Goal: Find specific page/section: Find specific page/section

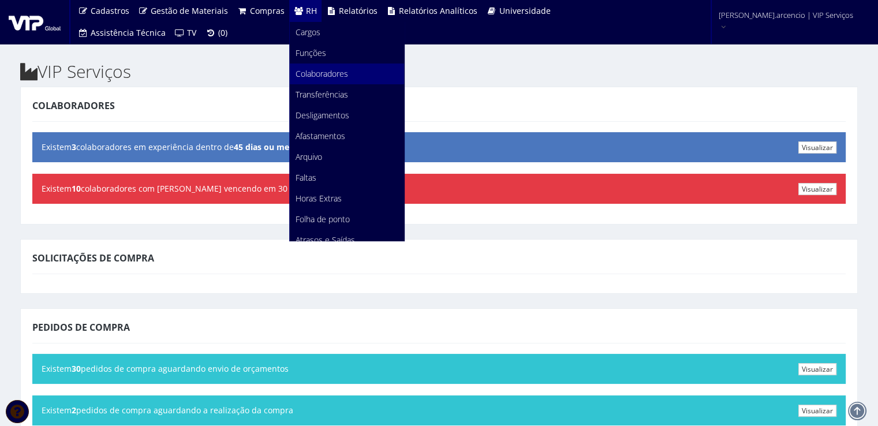
click at [314, 77] on span "Colaboradores" at bounding box center [321, 73] width 53 height 11
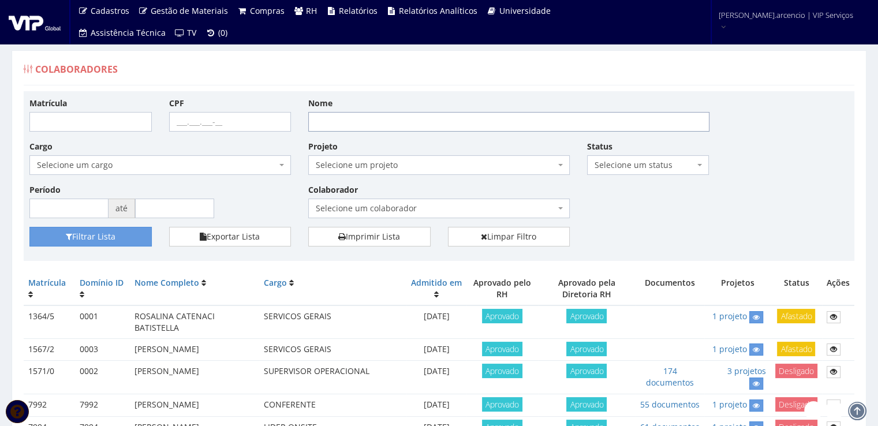
click at [340, 122] on input "Nome" at bounding box center [508, 122] width 401 height 20
type input "lucas matos"
click at [113, 242] on button "Filtrar Lista" at bounding box center [90, 237] width 122 height 20
